Goal: Navigation & Orientation: Find specific page/section

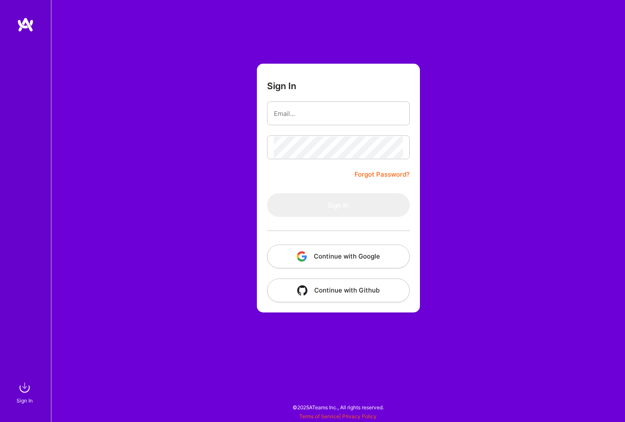
click at [331, 258] on button "Continue with Google" at bounding box center [338, 257] width 143 height 24
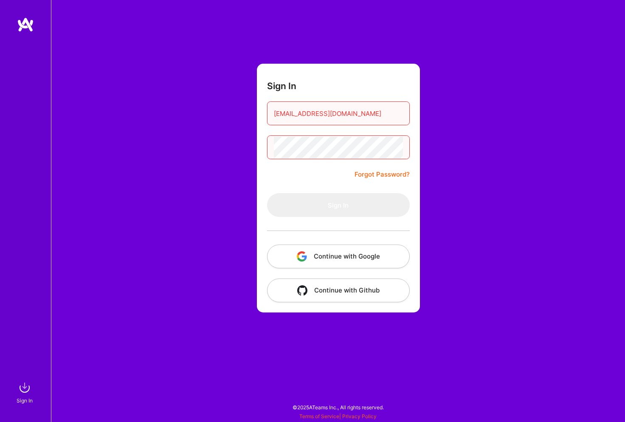
type input "pratyushpratik@hotmail.com"
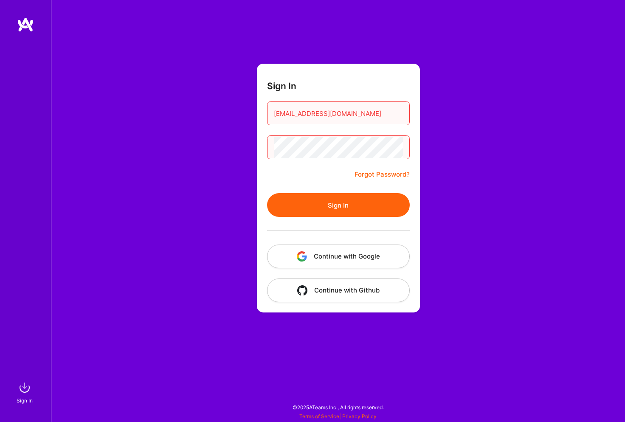
click at [315, 204] on button "Sign In" at bounding box center [338, 205] width 143 height 24
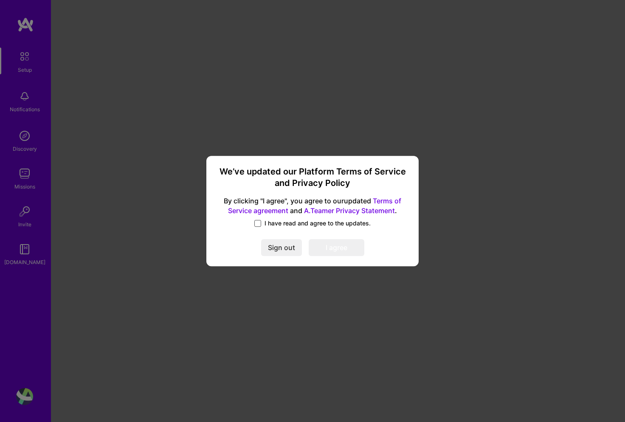
click at [259, 223] on span at bounding box center [257, 223] width 7 height 7
click at [0, 0] on input "I have read and agree to the updates." at bounding box center [0, 0] width 0 height 0
click at [332, 247] on button "I agree" at bounding box center [337, 247] width 56 height 17
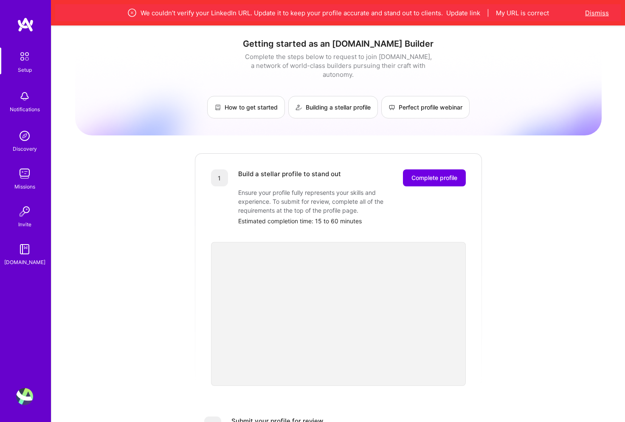
click at [586, 11] on button "Dismiss" at bounding box center [597, 12] width 24 height 9
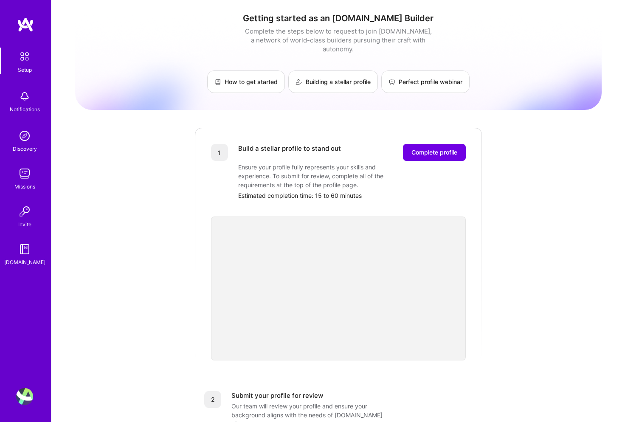
click at [20, 146] on div "Discovery" at bounding box center [25, 148] width 24 height 9
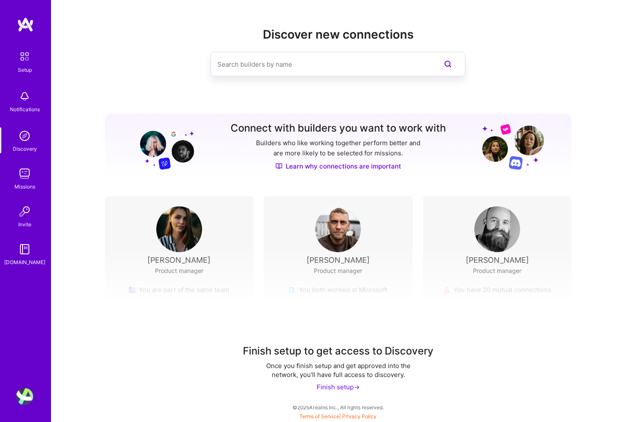
click at [20, 95] on img at bounding box center [24, 96] width 17 height 17
click at [24, 171] on img at bounding box center [24, 173] width 17 height 17
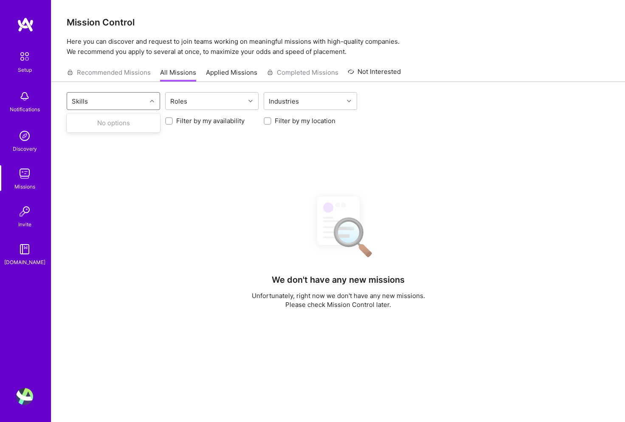
click at [96, 99] on div "Skills" at bounding box center [106, 101] width 79 height 17
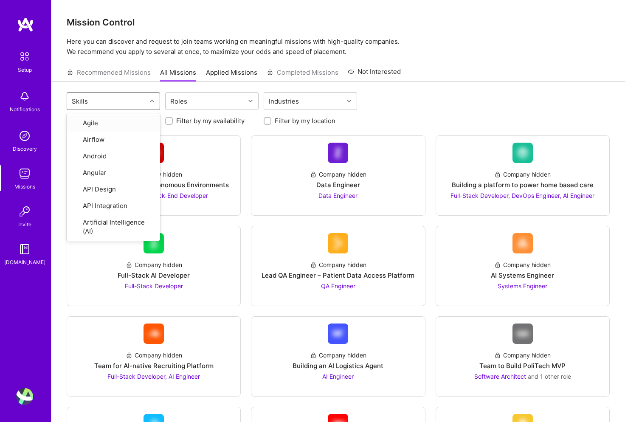
click at [28, 62] on img at bounding box center [25, 57] width 18 height 18
